Goal: Information Seeking & Learning: Check status

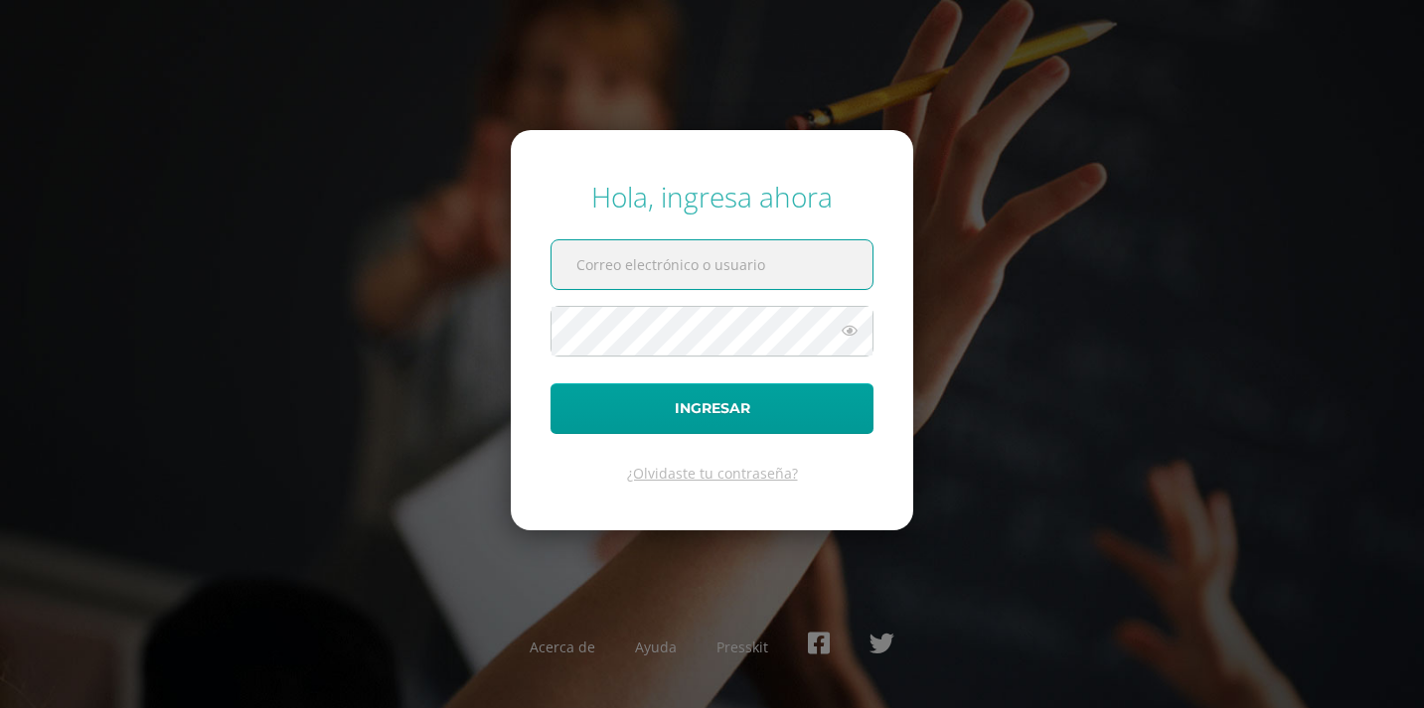
type input "[EMAIL_ADDRESS][DOMAIN_NAME]"
click at [711, 408] on button "Ingresar" at bounding box center [711, 408] width 323 height 51
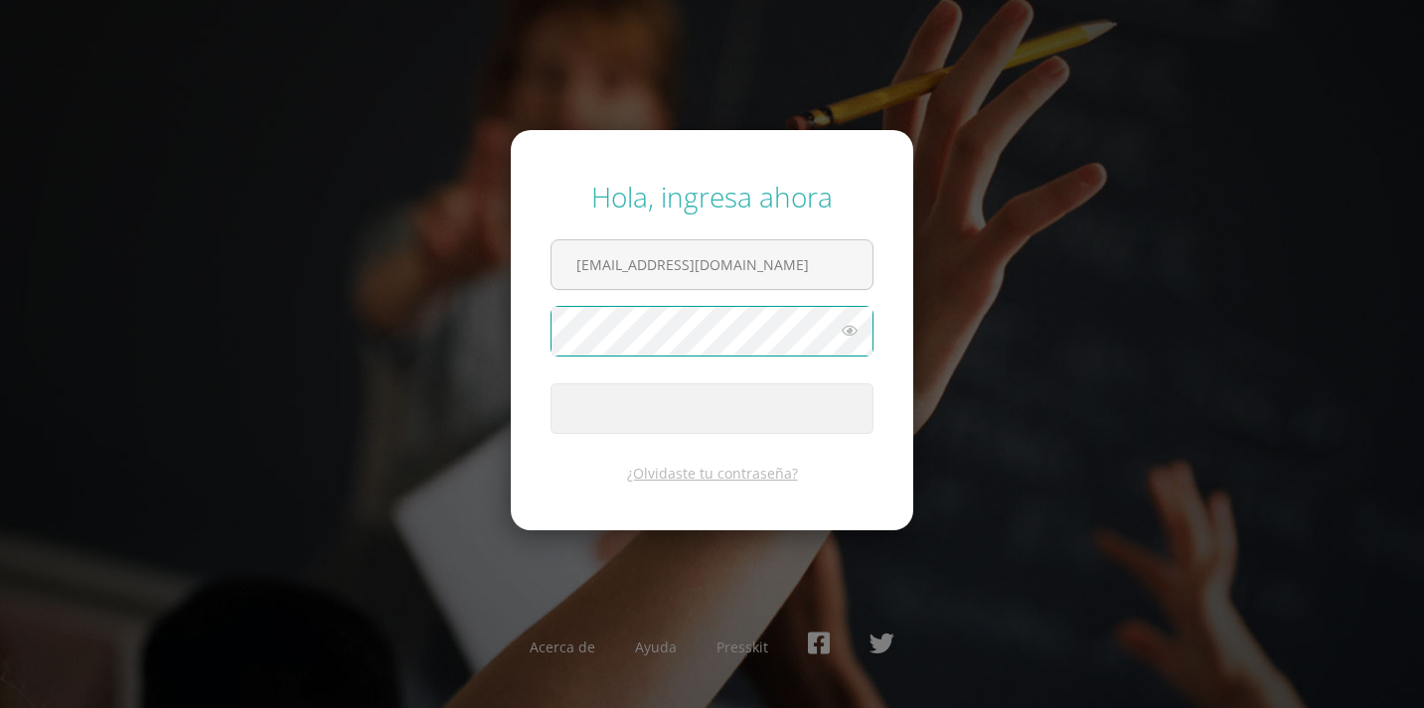
click at [692, 414] on span "submit" at bounding box center [711, 408] width 321 height 49
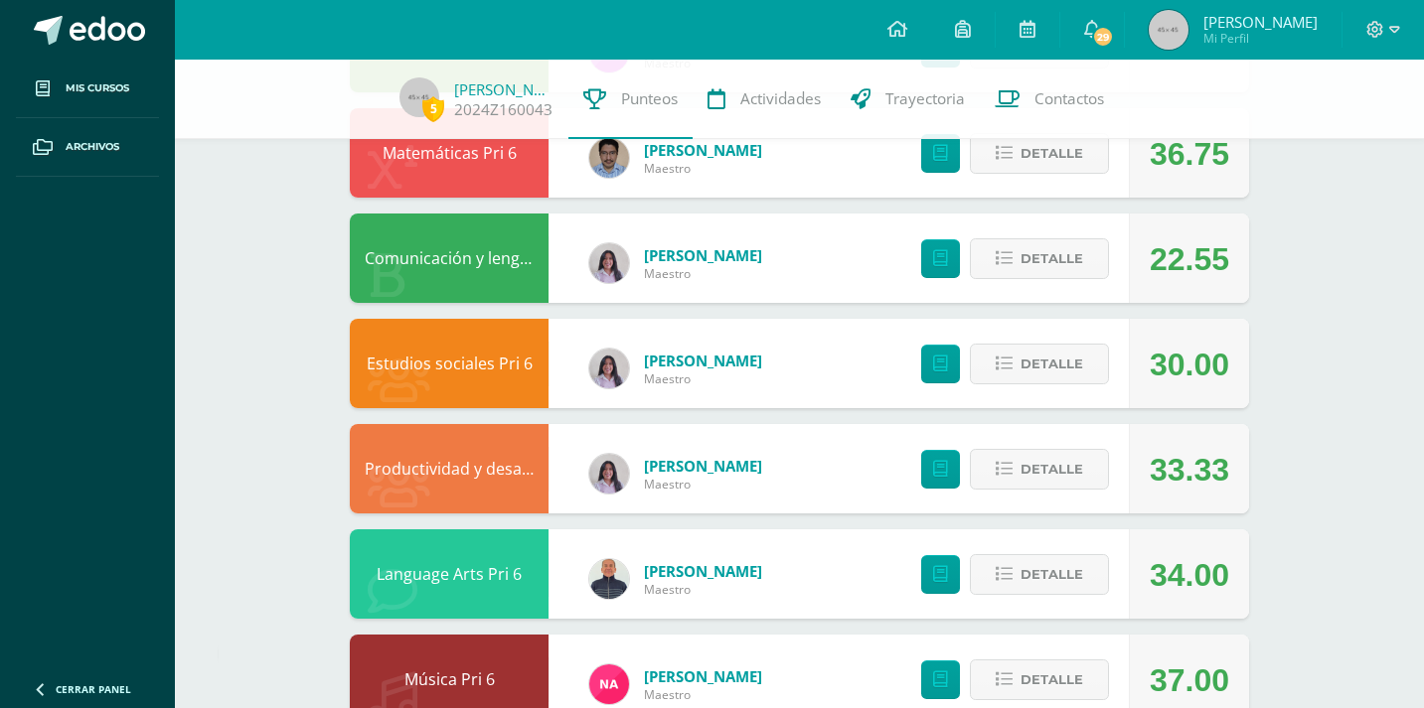
scroll to position [311, 0]
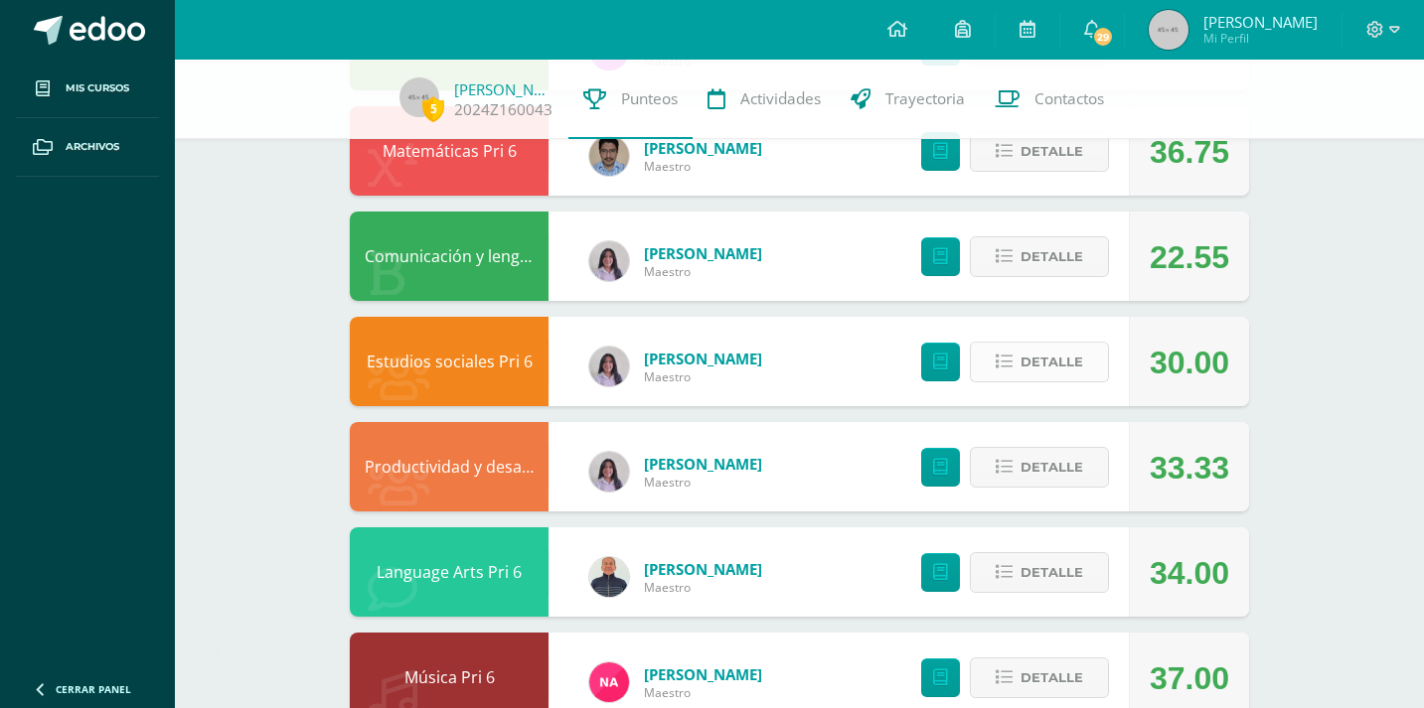
click at [1041, 353] on span "Detalle" at bounding box center [1051, 362] width 63 height 37
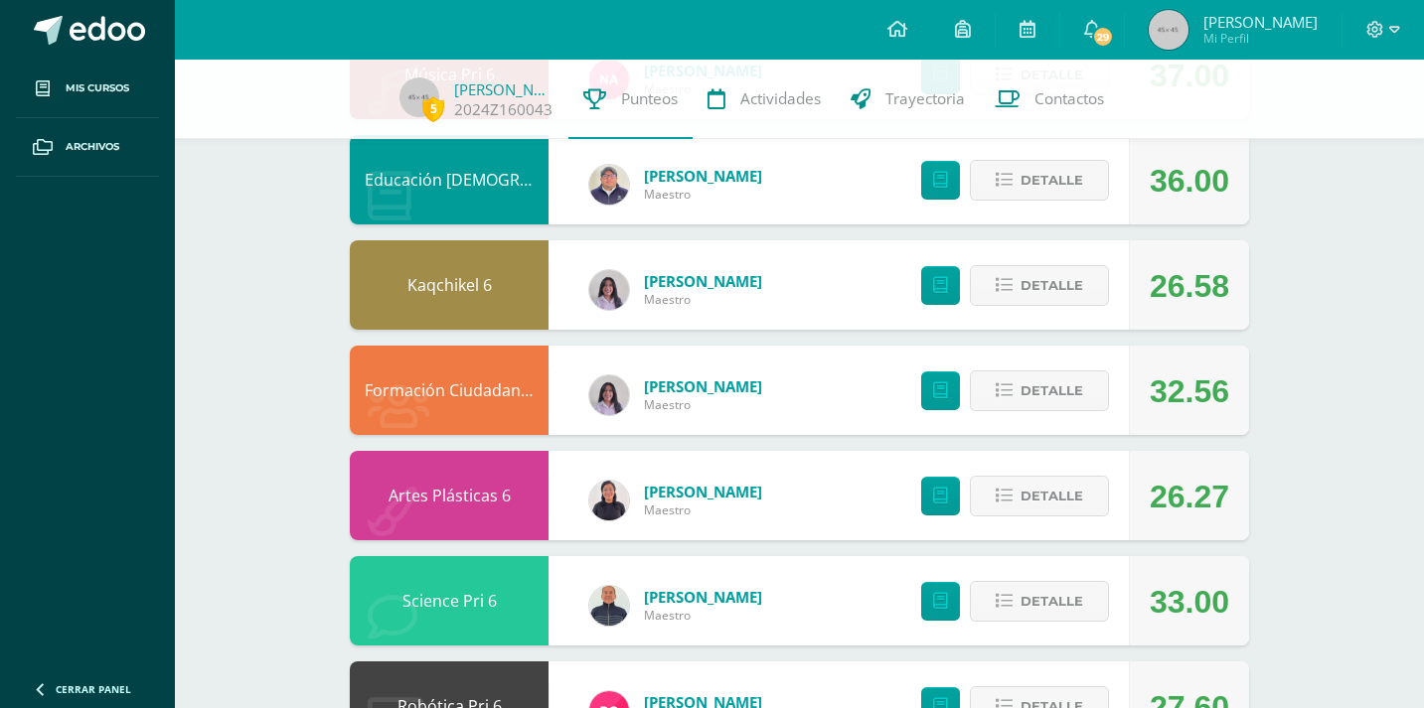
scroll to position [1422, 0]
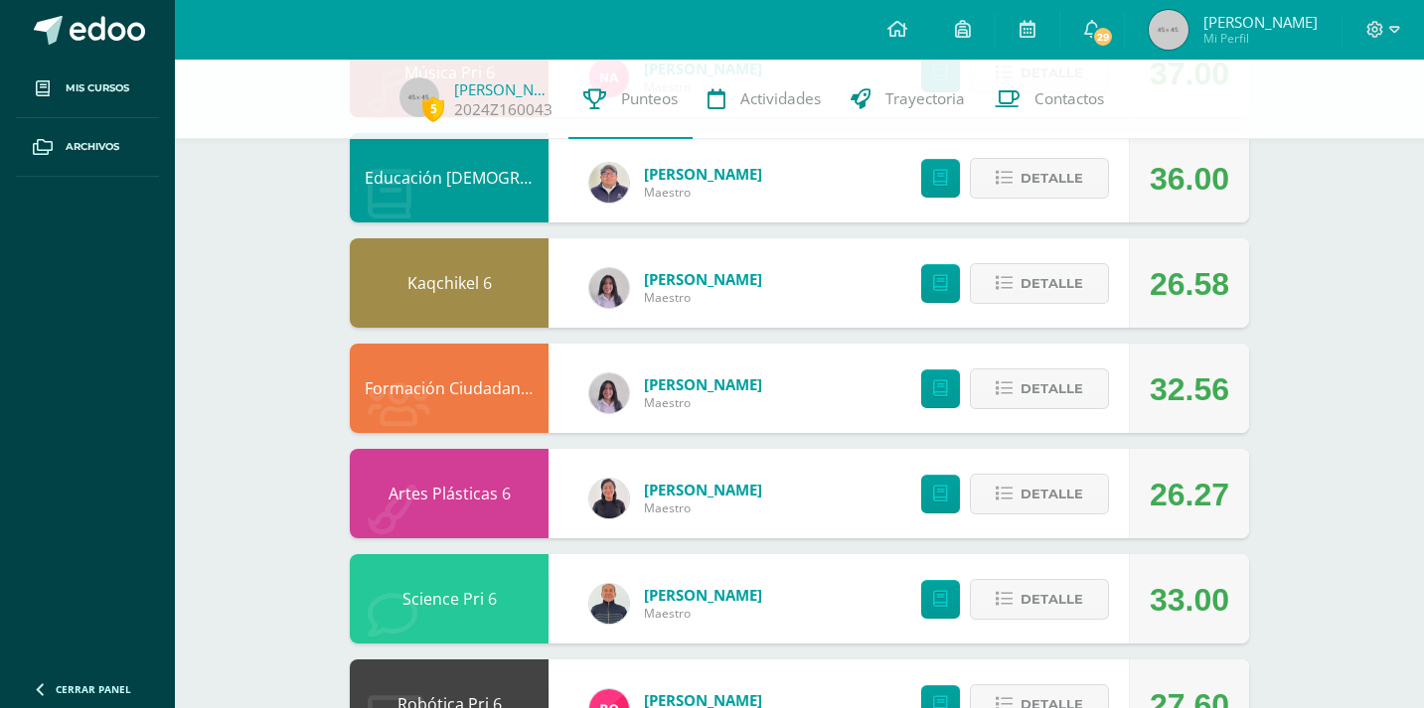
click at [1025, 367] on div "Detalle" at bounding box center [1009, 388] width 237 height 89
click at [1025, 380] on span "Detalle" at bounding box center [1051, 389] width 63 height 37
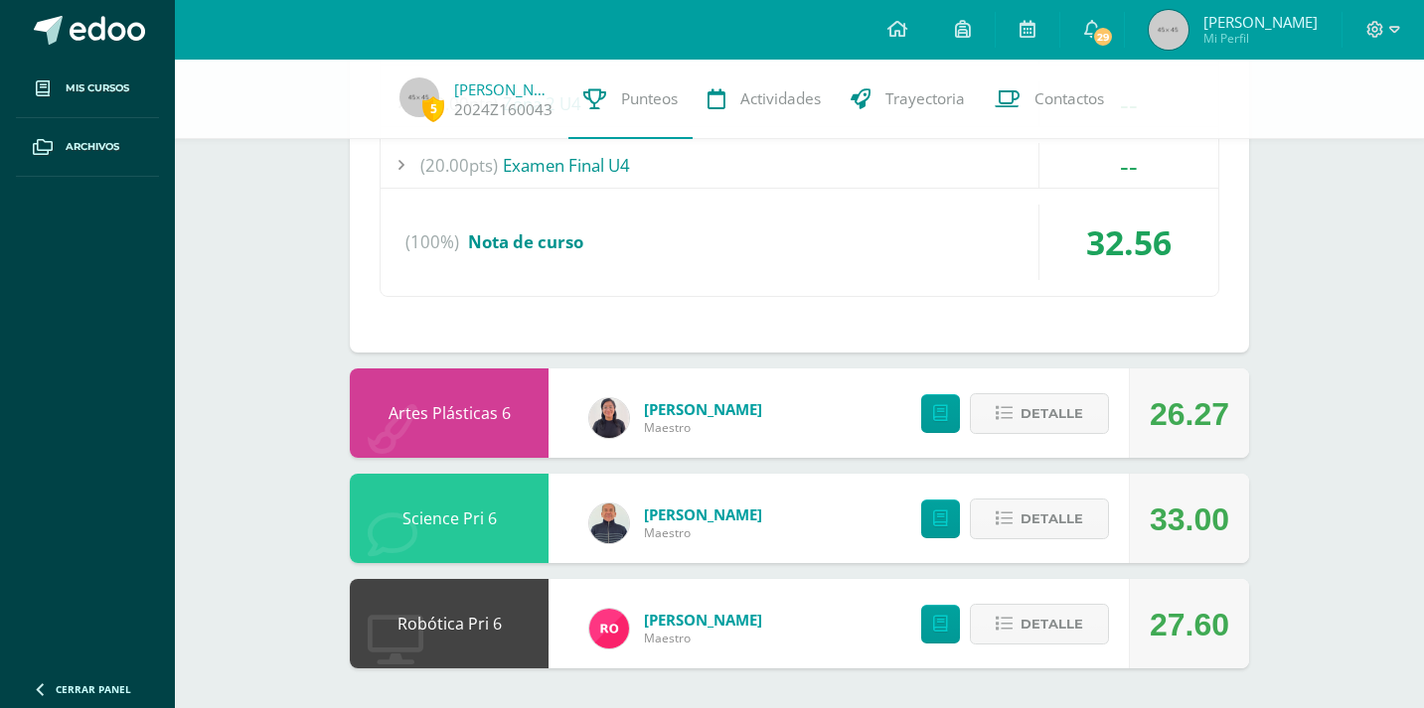
scroll to position [2007, 0]
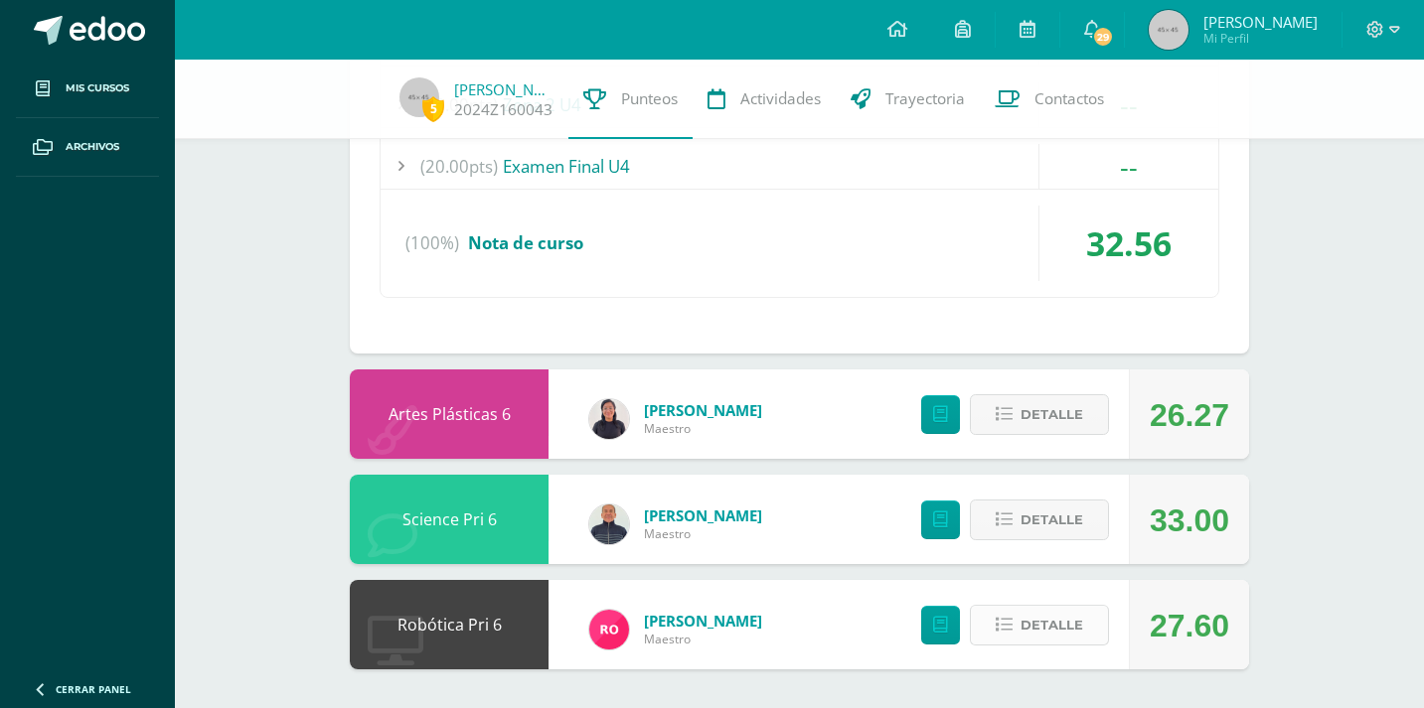
click at [1019, 624] on button "Detalle" at bounding box center [1039, 625] width 139 height 41
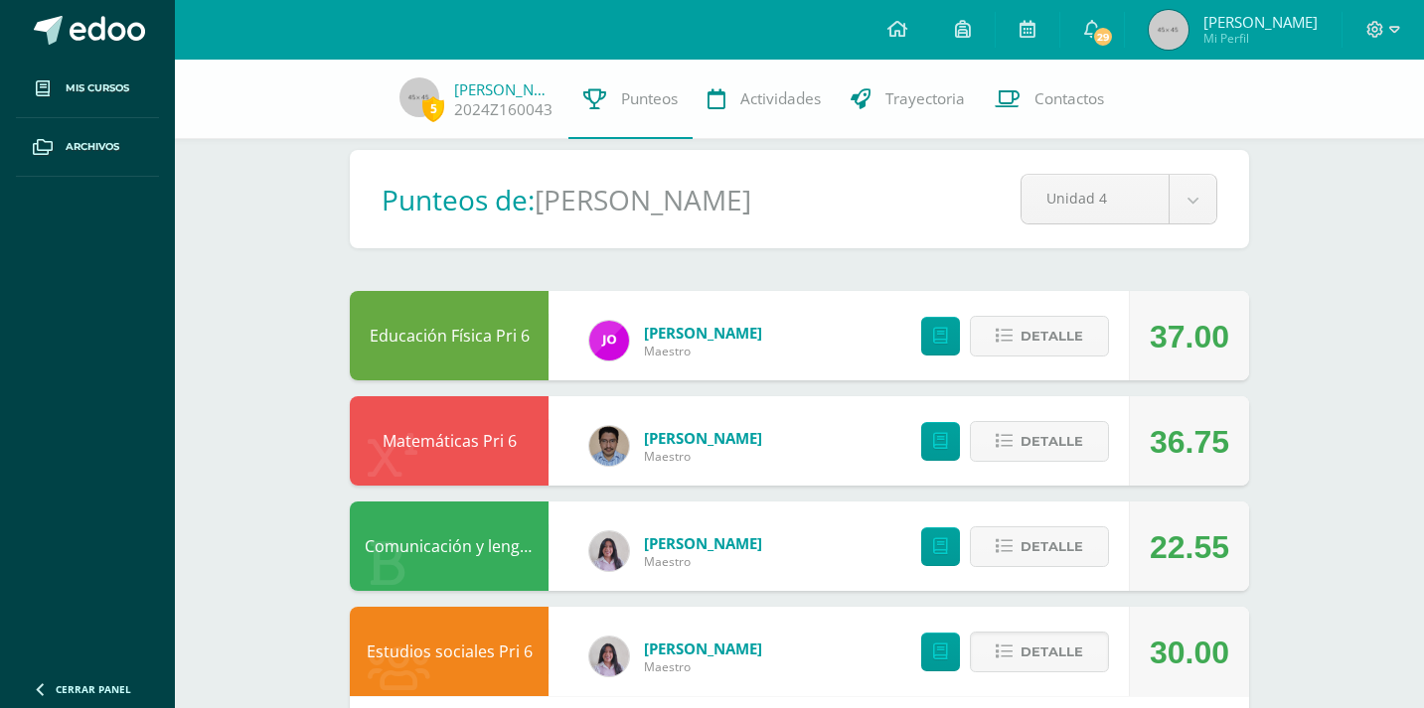
scroll to position [14, 0]
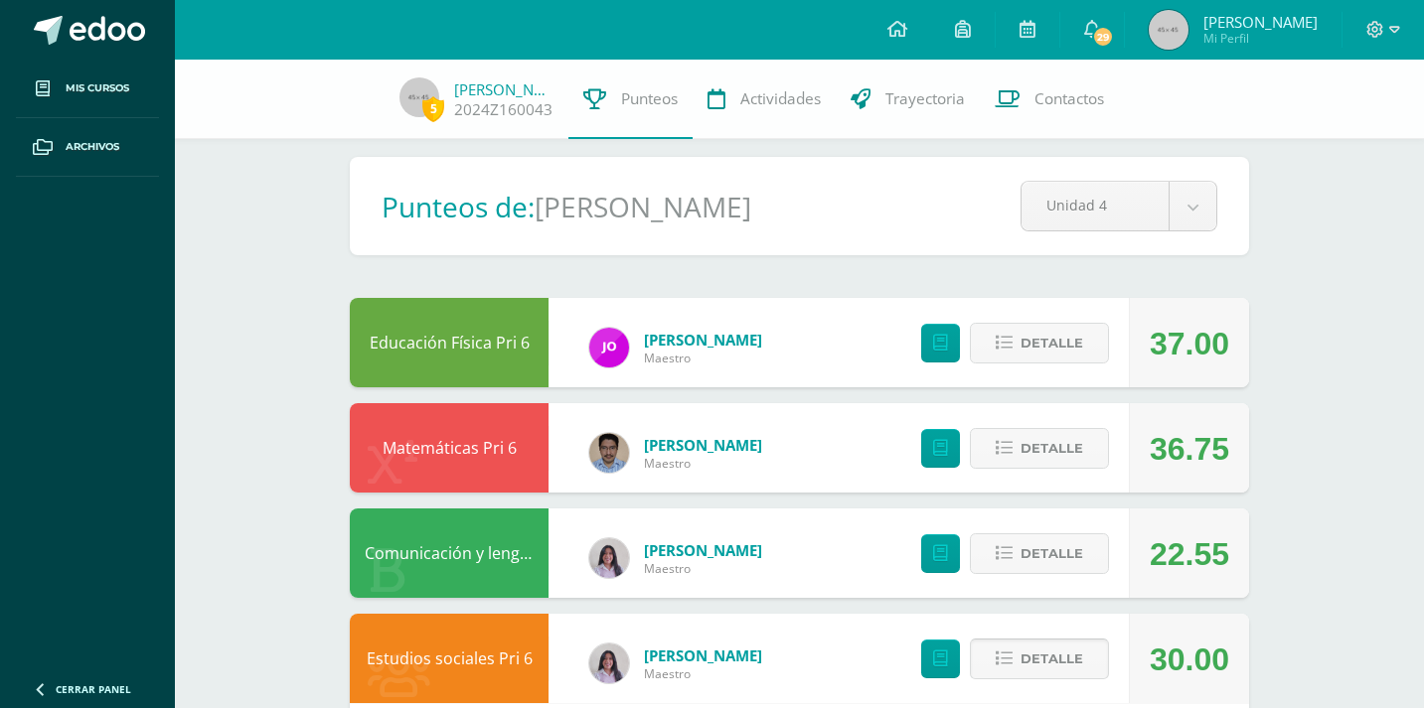
click at [1038, 660] on span "Detalle" at bounding box center [1051, 659] width 63 height 37
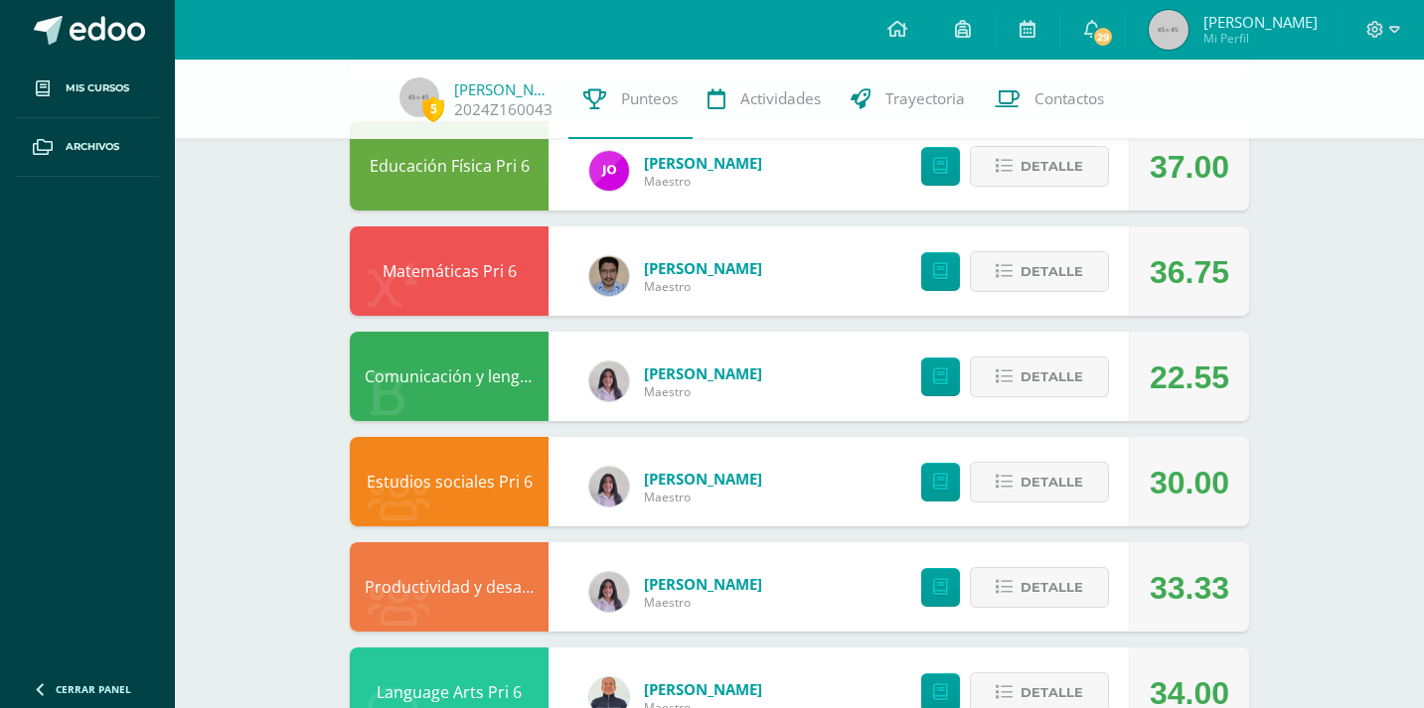
scroll to position [187, 0]
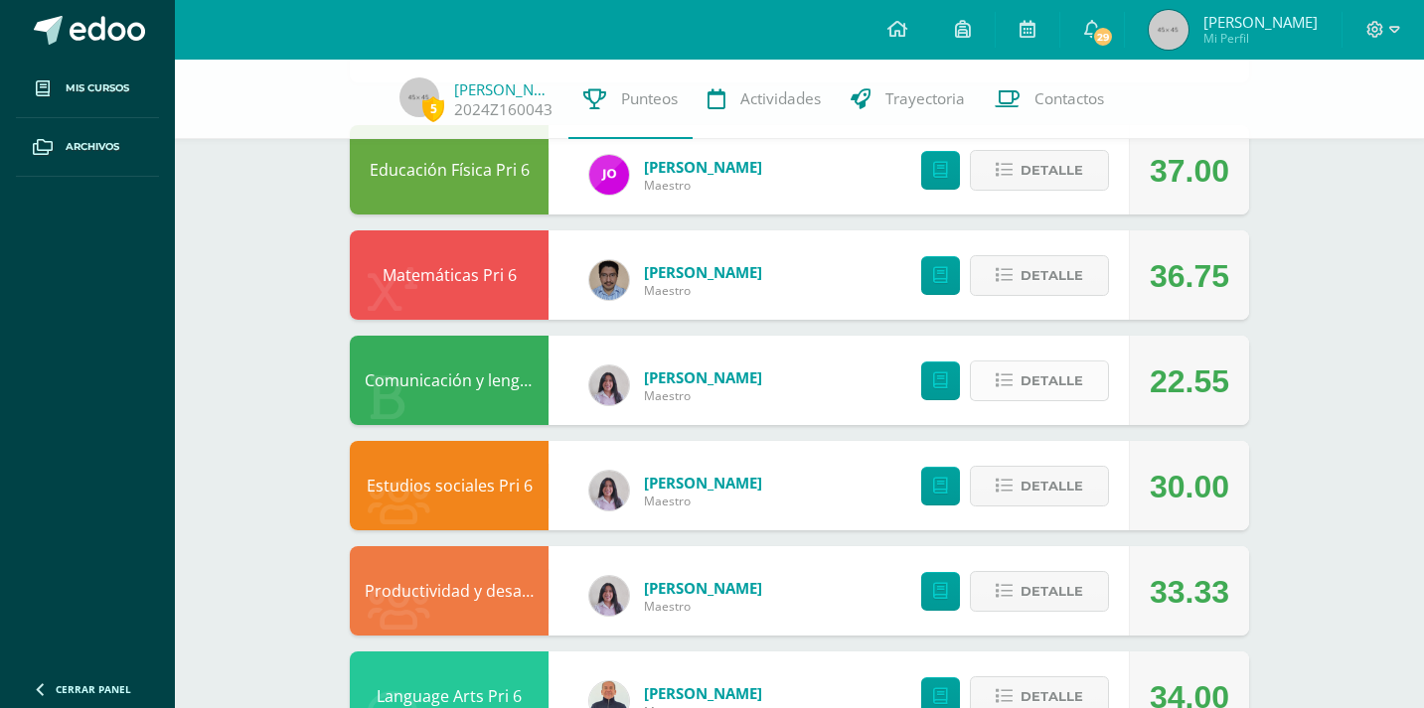
click at [1076, 378] on span "Detalle" at bounding box center [1051, 381] width 63 height 37
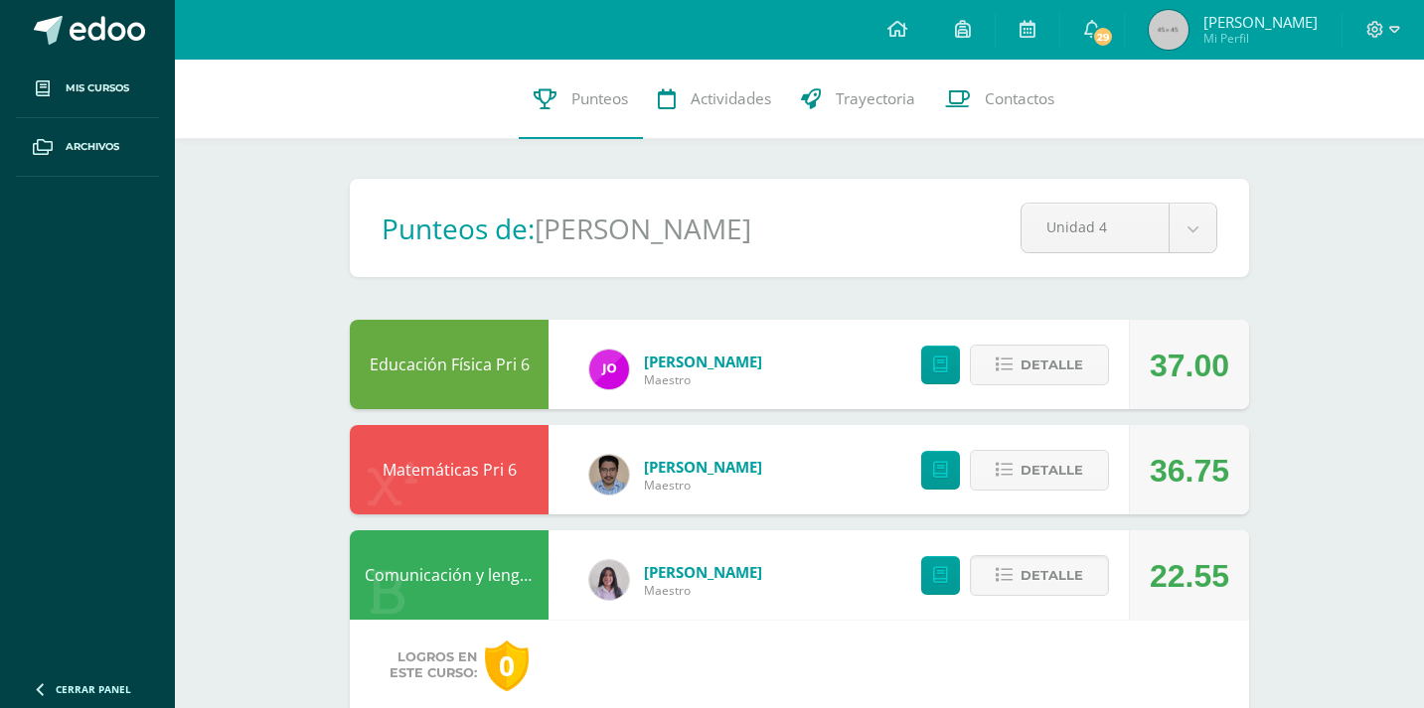
scroll to position [0, 0]
